Goal: Transaction & Acquisition: Subscribe to service/newsletter

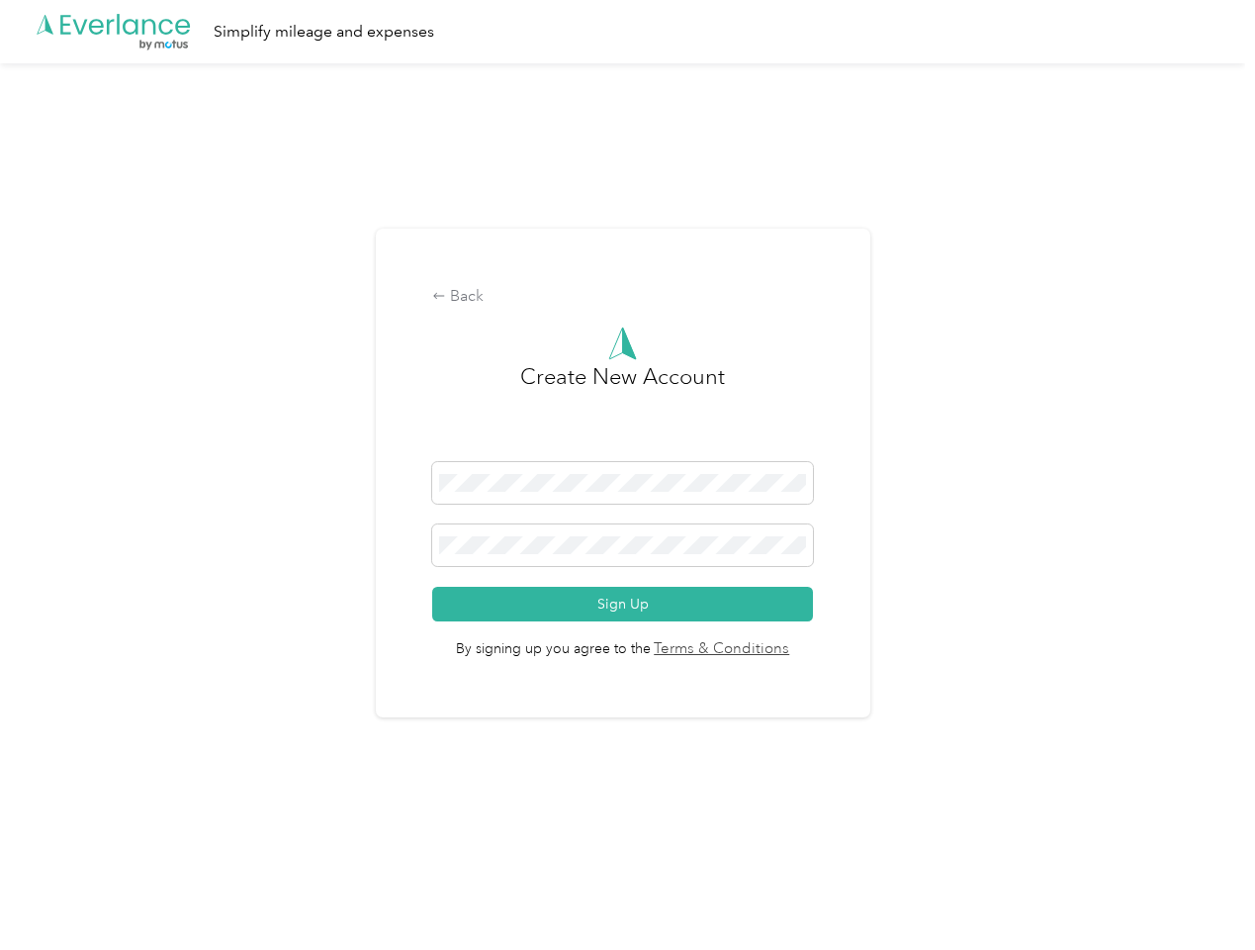
click at [627, 449] on h3 "Create New Account" at bounding box center [622, 411] width 205 height 102
click at [627, 32] on div ".cls-1 { fill: #00adee; } .cls-2 { fill: #fff; } .cls-3 { fill: #707372; } .cls…" at bounding box center [622, 31] width 1245 height 63
click at [627, 297] on div "Back" at bounding box center [622, 297] width 381 height 24
click at [627, 603] on button "Sign Up" at bounding box center [622, 604] width 381 height 35
